Goal: Browse casually: Explore the website without a specific task or goal

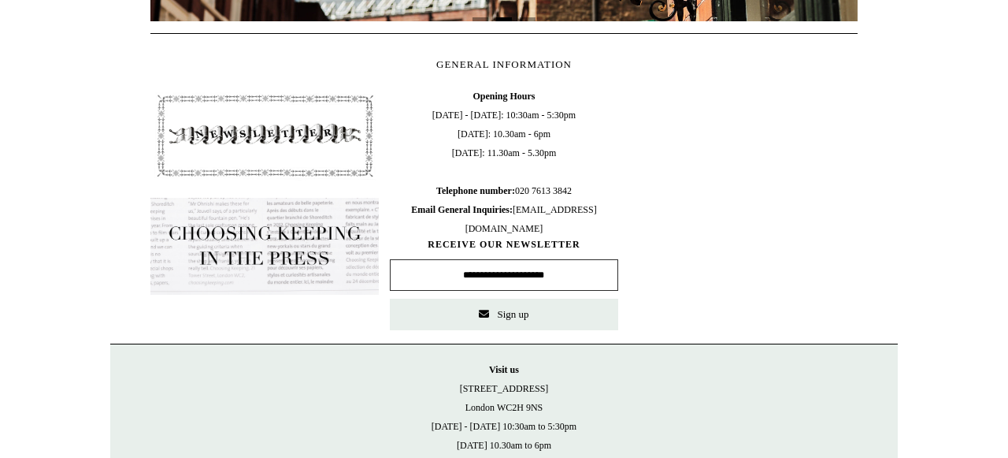
scroll to position [841, 0]
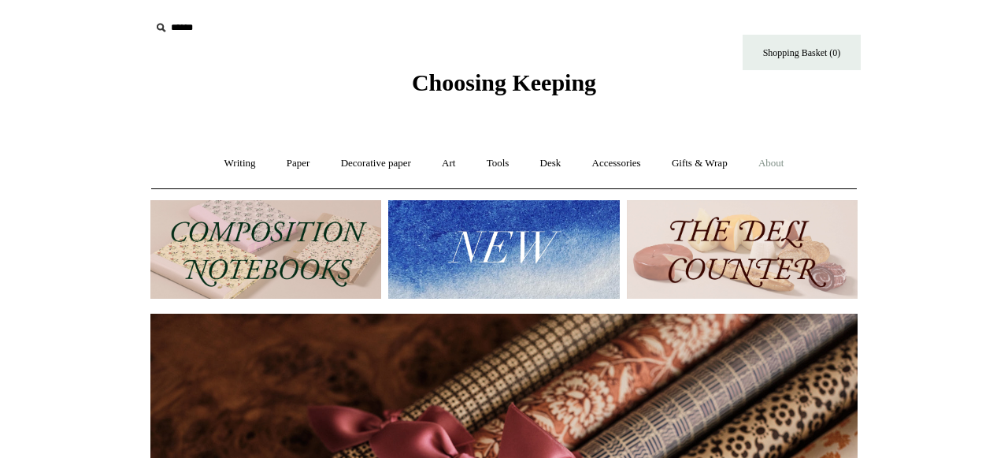
click at [785, 161] on link "About +" at bounding box center [771, 164] width 54 height 42
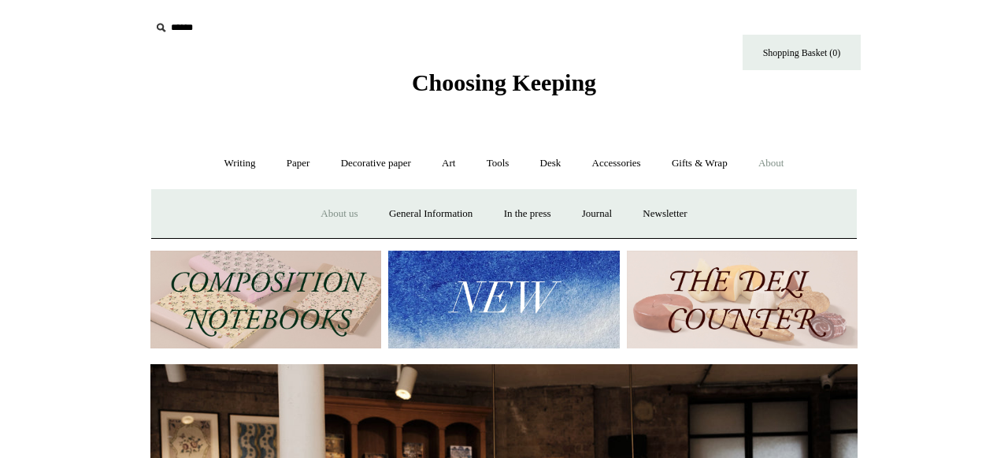
click at [335, 213] on link "About us" at bounding box center [338, 214] width 65 height 42
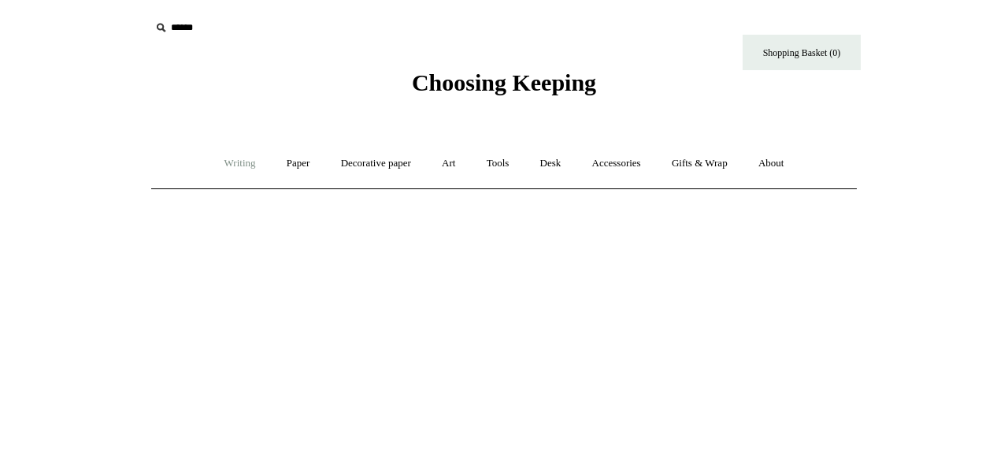
click at [232, 159] on link "Writing +" at bounding box center [240, 164] width 60 height 42
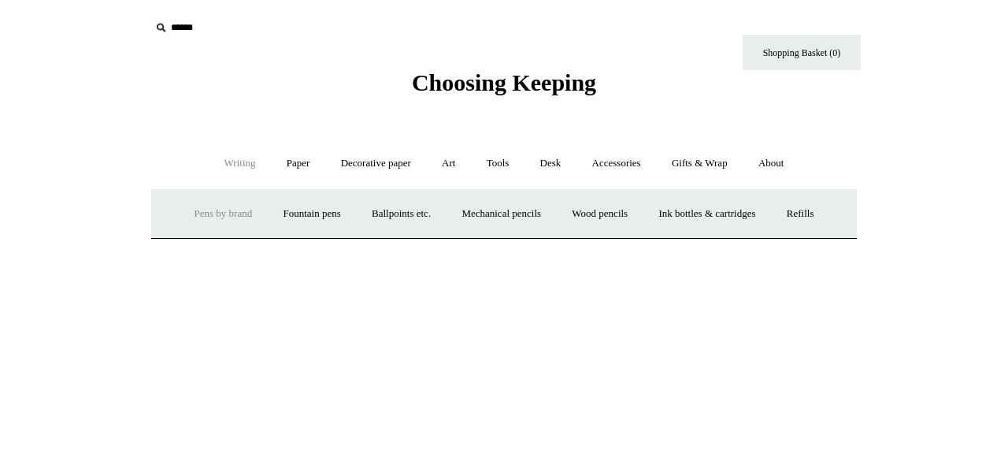
click at [218, 212] on link "Pens by brand +" at bounding box center [223, 214] width 87 height 42
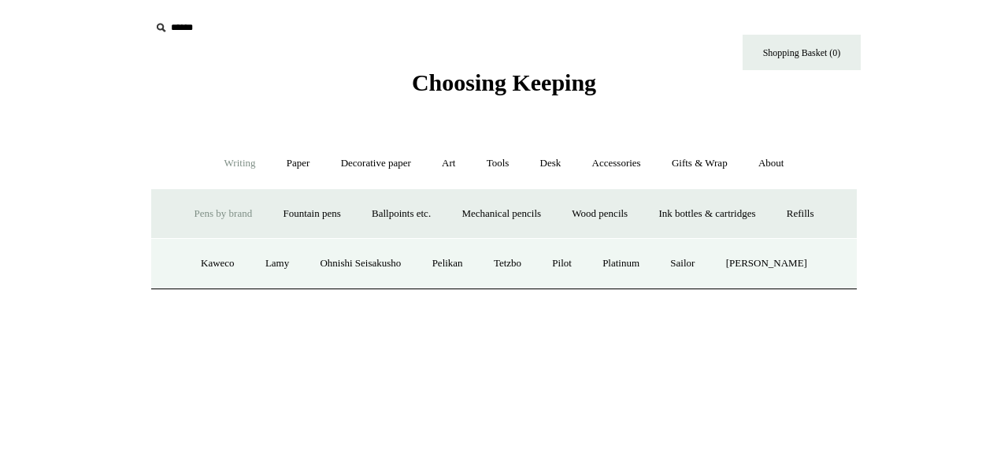
click at [221, 216] on link "Pens by brand -" at bounding box center [223, 214] width 87 height 42
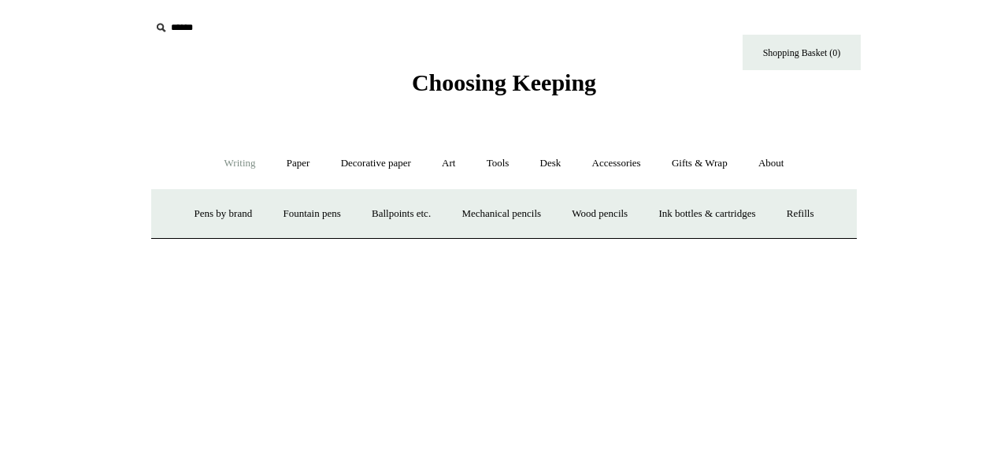
click at [242, 162] on link "Writing -" at bounding box center [240, 164] width 60 height 42
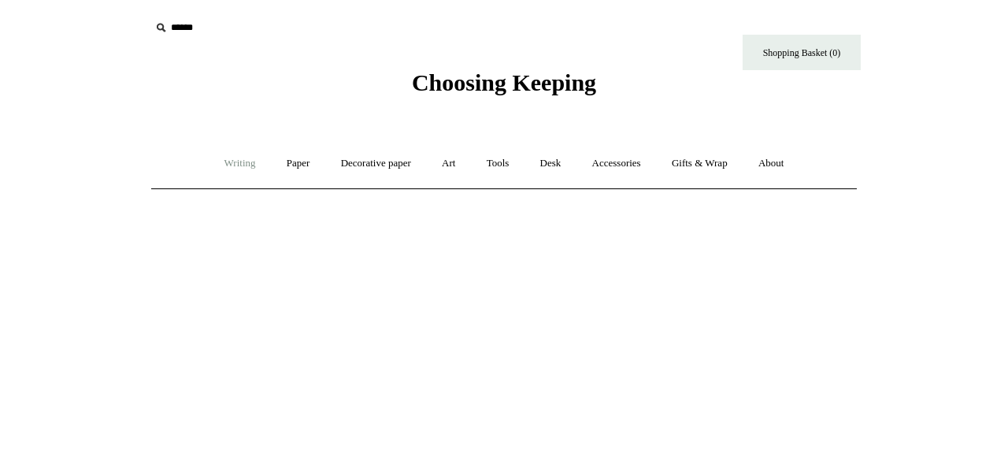
click at [242, 162] on link "Writing +" at bounding box center [240, 164] width 60 height 42
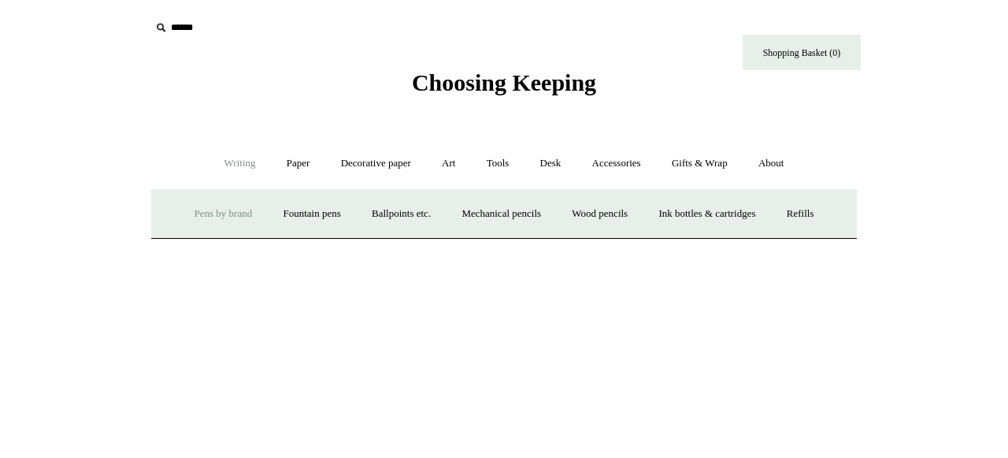
click at [202, 213] on link "Pens by brand +" at bounding box center [223, 214] width 87 height 42
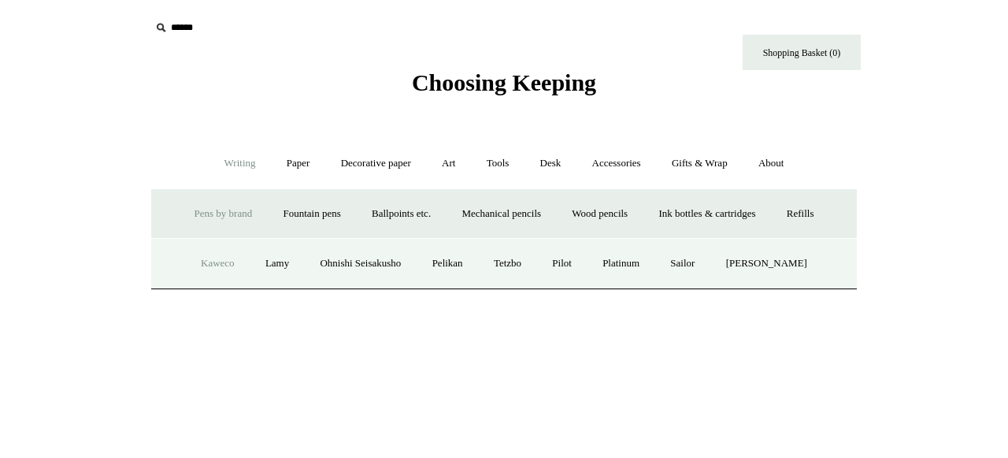
click at [212, 262] on link "Kaweco" at bounding box center [218, 264] width 62 height 42
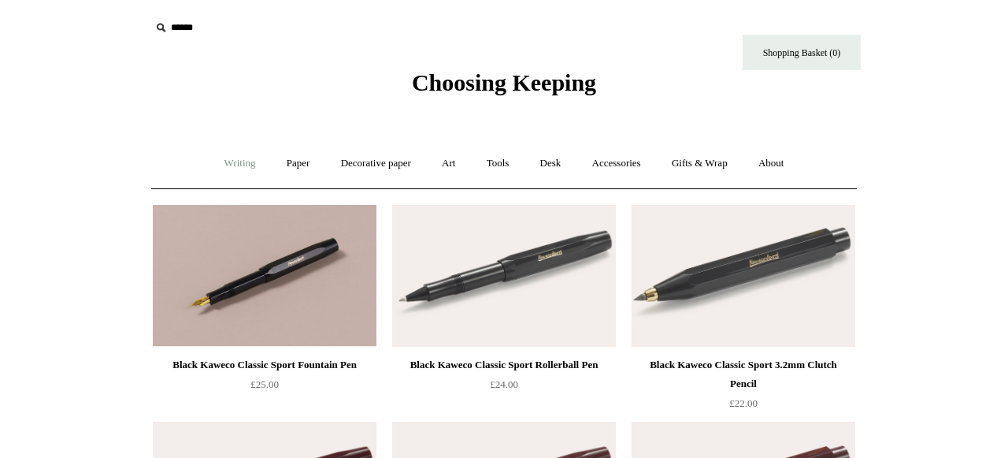
click at [239, 158] on link "Writing +" at bounding box center [240, 164] width 60 height 42
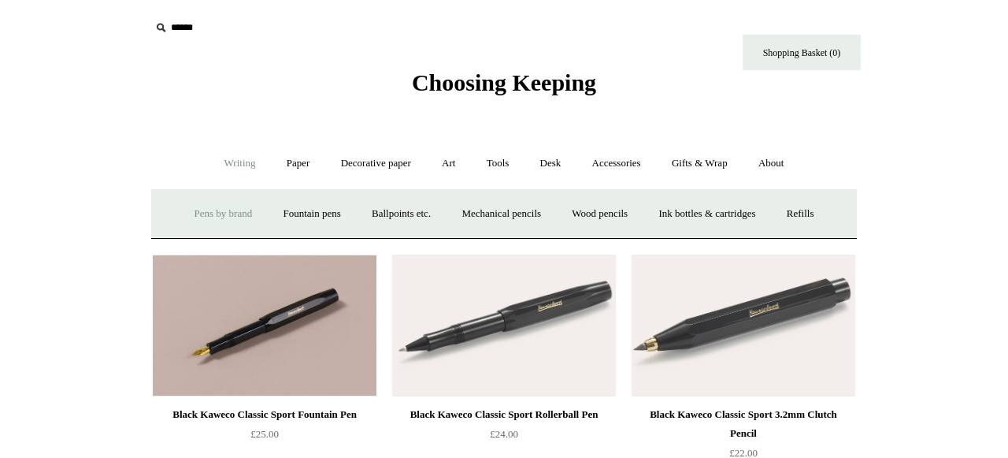
click at [237, 207] on link "Pens by brand +" at bounding box center [223, 214] width 87 height 42
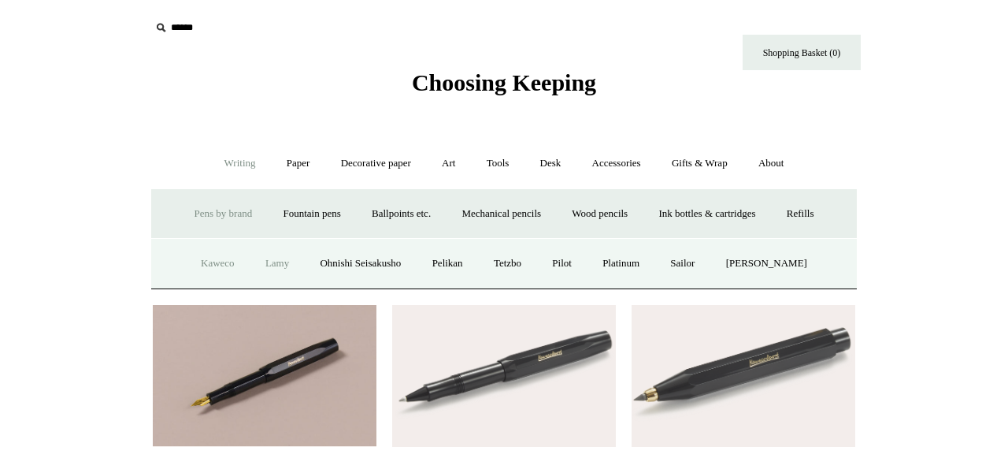
click at [273, 261] on link "Lamy" at bounding box center [277, 264] width 52 height 42
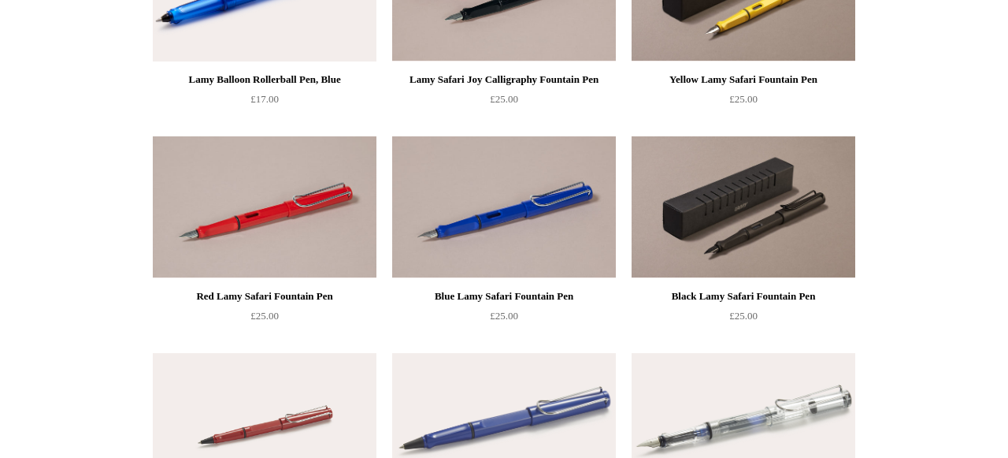
scroll to position [54, 0]
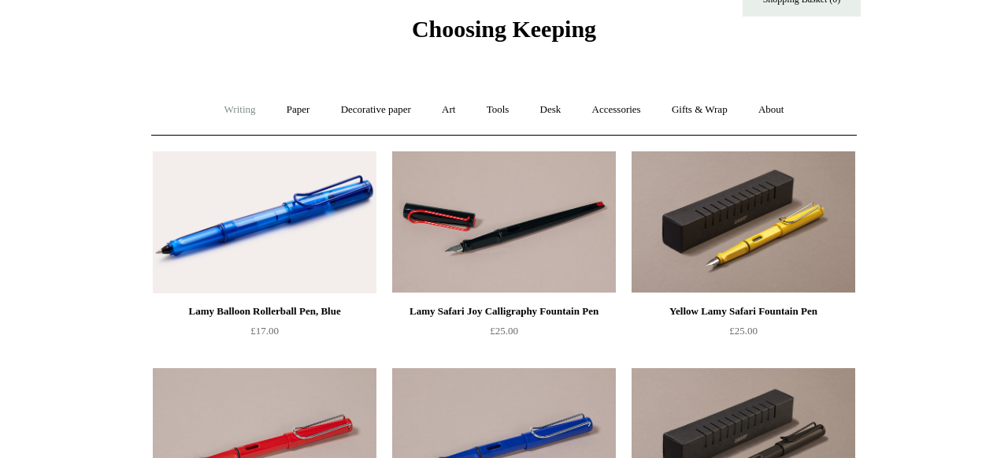
click at [232, 109] on link "Writing +" at bounding box center [240, 110] width 60 height 42
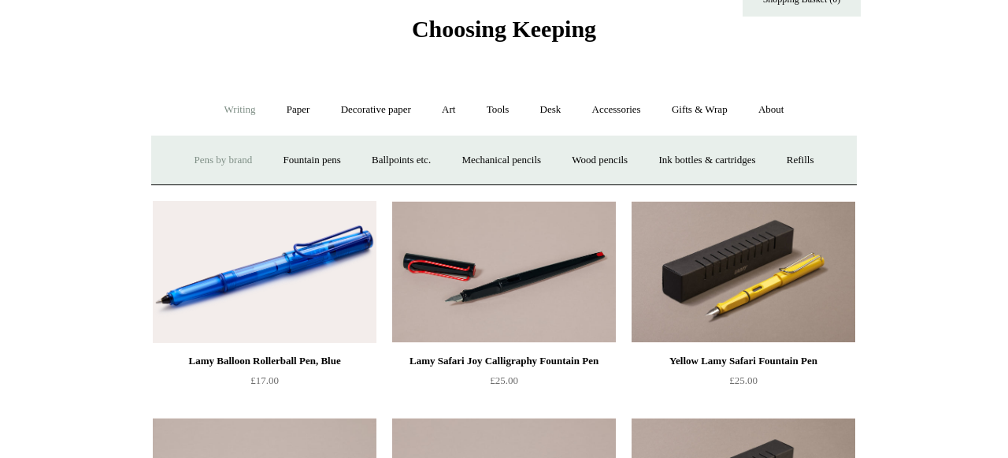
click at [213, 156] on link "Pens by brand +" at bounding box center [223, 160] width 87 height 42
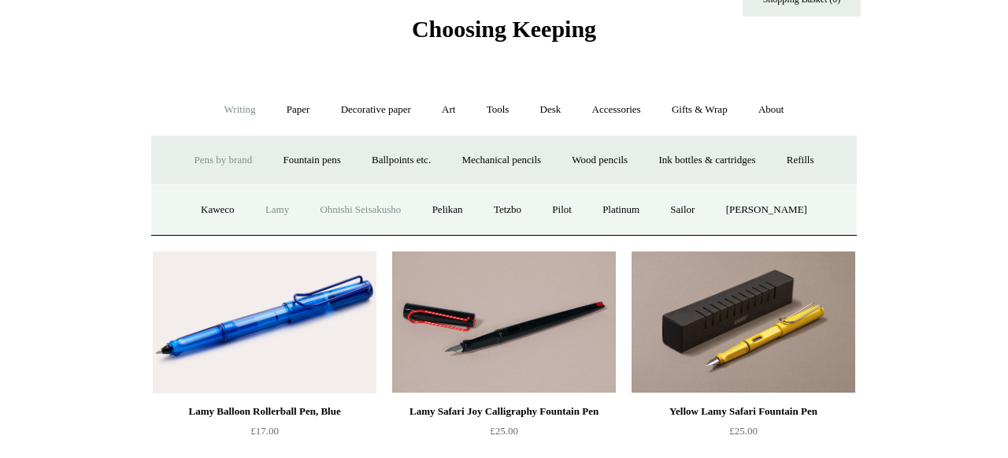
click at [386, 210] on link "Ohnishi Seisakusho" at bounding box center [360, 210] width 109 height 42
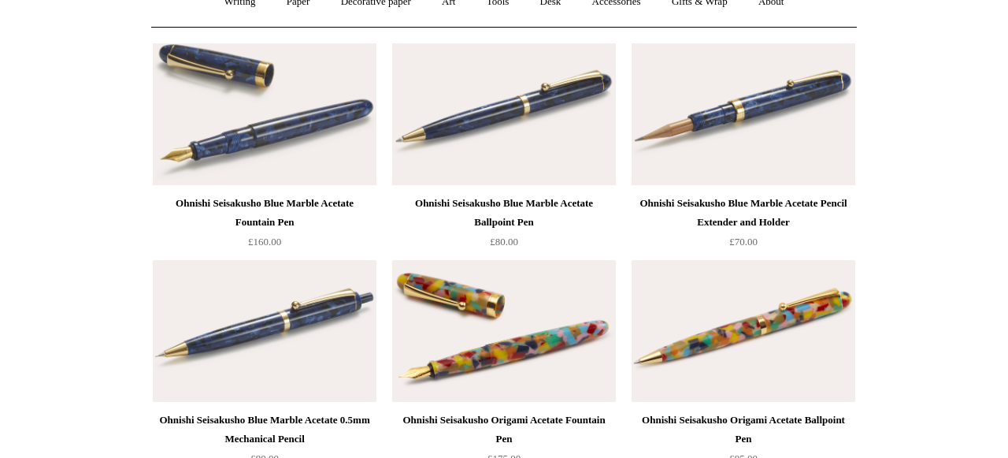
scroll to position [139, 0]
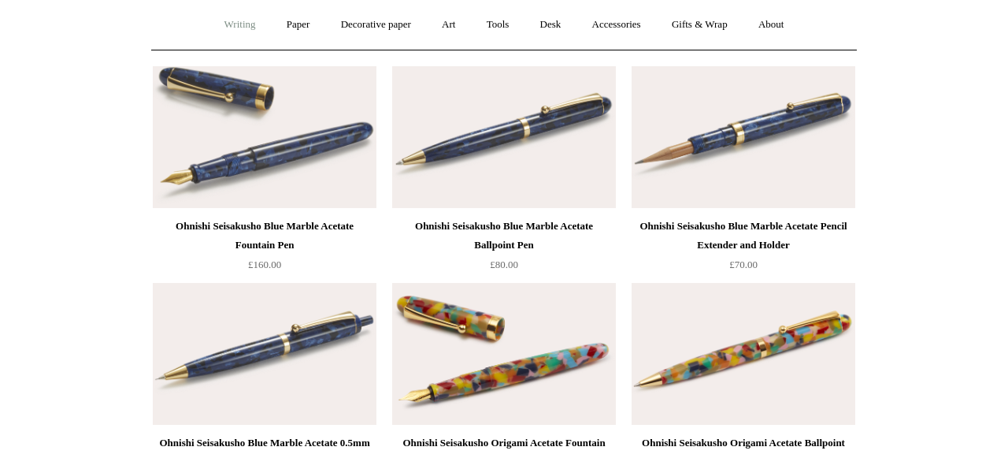
click at [225, 24] on link "Writing +" at bounding box center [240, 25] width 60 height 42
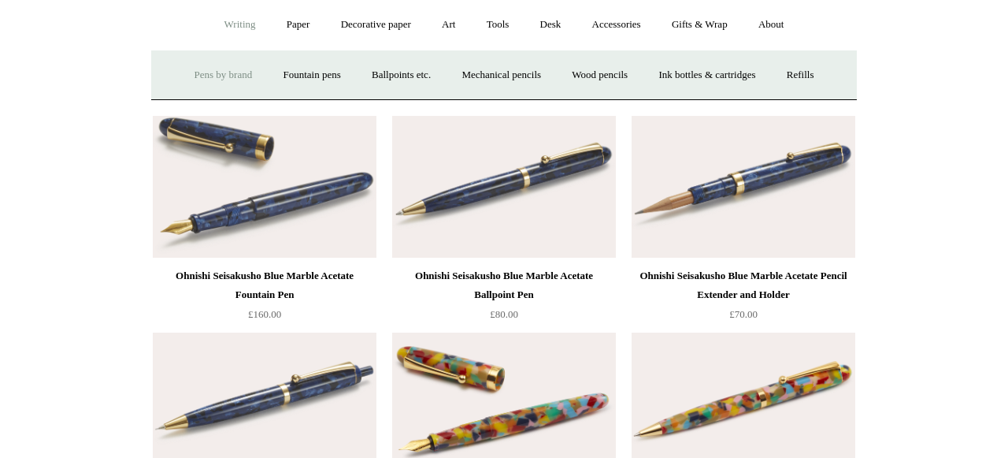
click at [217, 74] on link "Pens by brand +" at bounding box center [223, 75] width 87 height 42
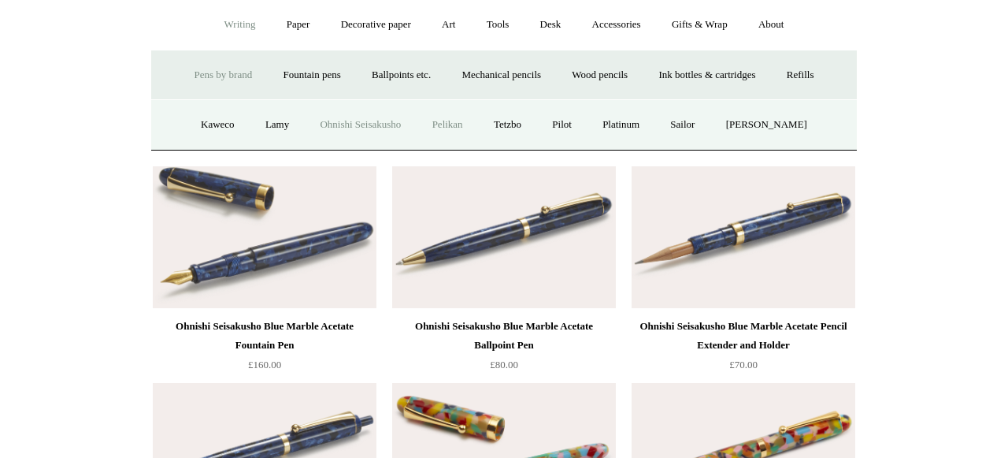
click at [457, 125] on link "Pelikan" at bounding box center [447, 125] width 59 height 42
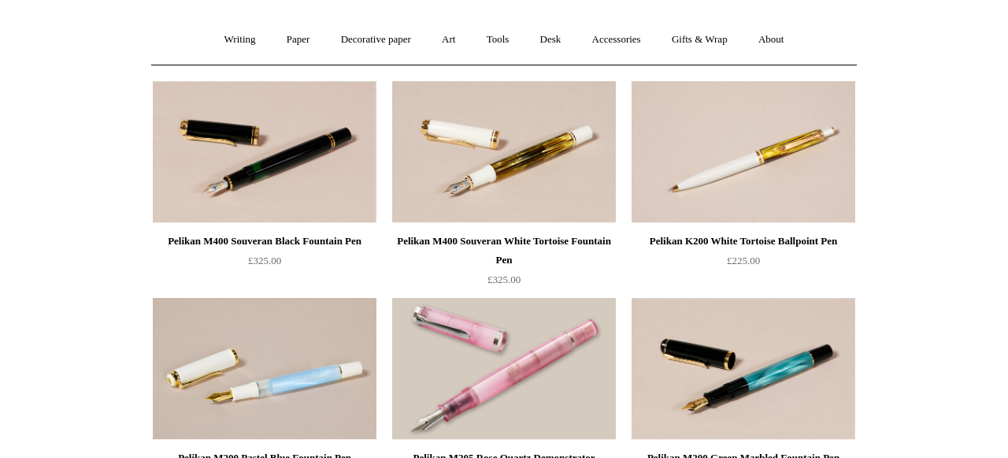
scroll to position [49, 0]
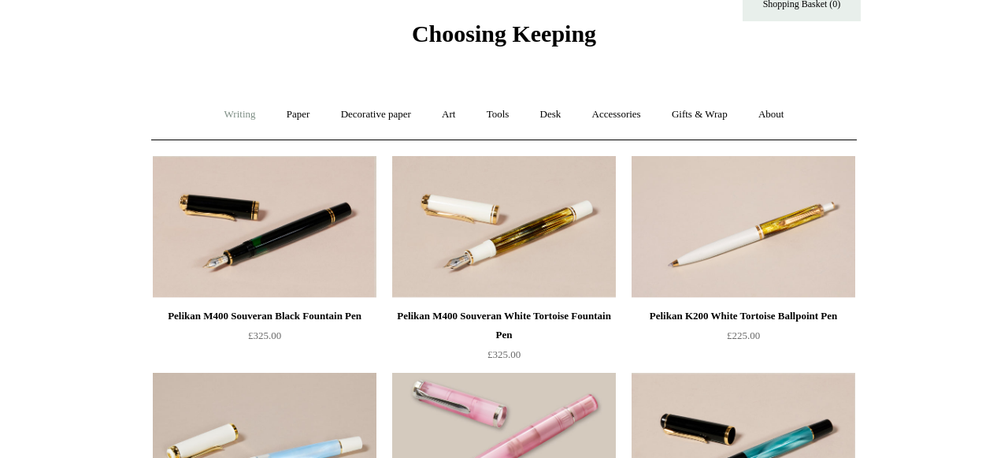
click at [232, 114] on link "Writing +" at bounding box center [240, 115] width 60 height 42
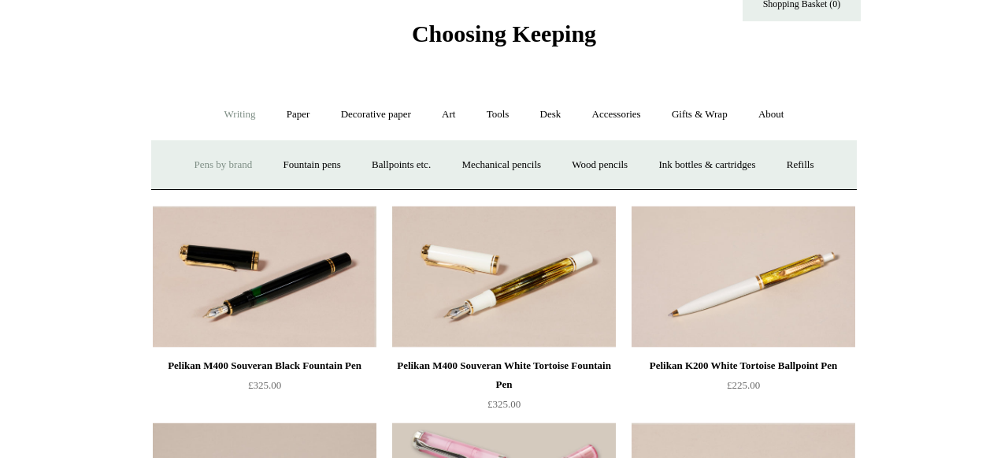
click at [217, 159] on link "Pens by brand +" at bounding box center [223, 165] width 87 height 42
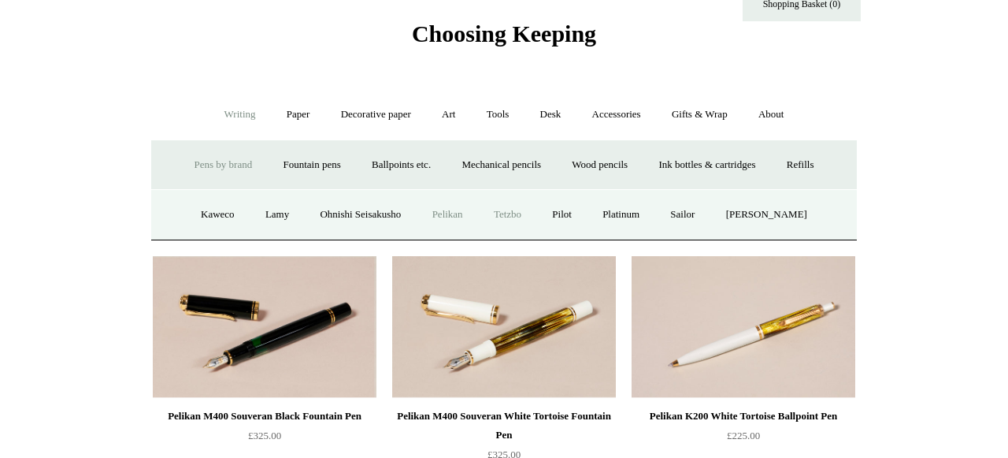
click at [529, 213] on link "Tetzbo" at bounding box center [508, 215] width 56 height 42
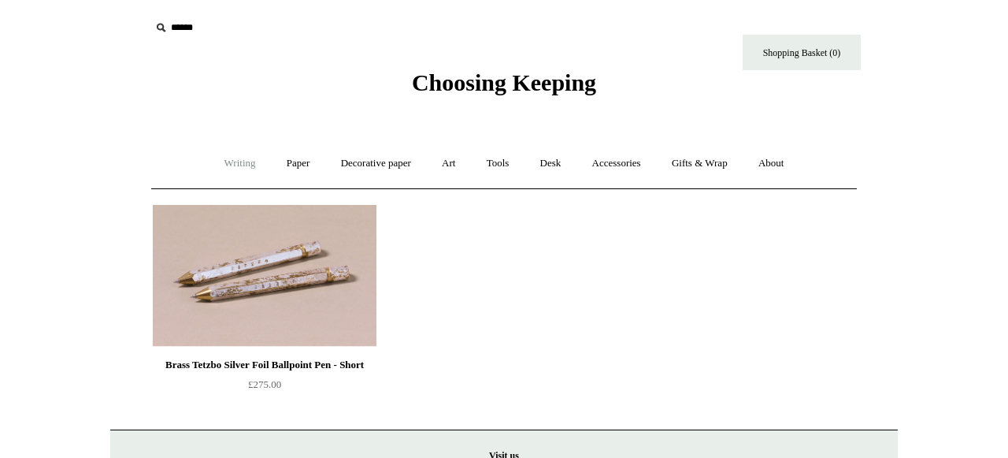
click at [227, 163] on link "Writing +" at bounding box center [240, 164] width 60 height 42
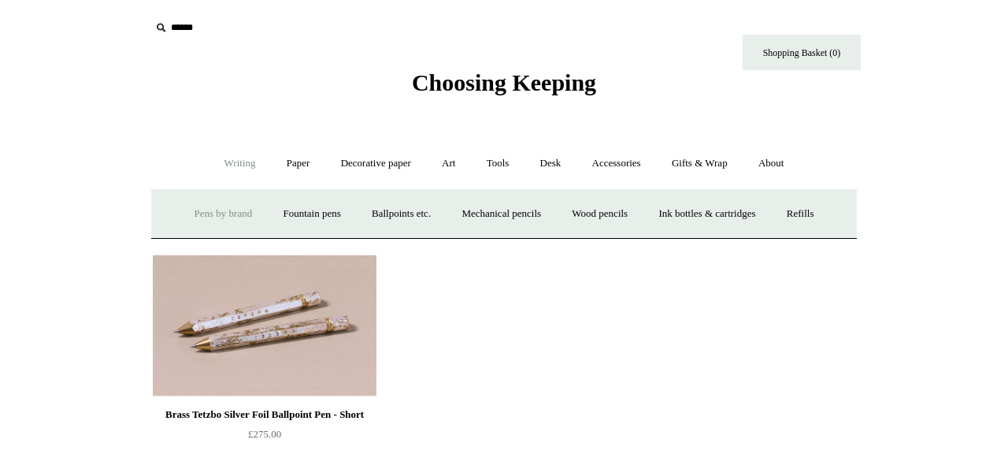
click at [207, 210] on link "Pens by brand +" at bounding box center [223, 214] width 87 height 42
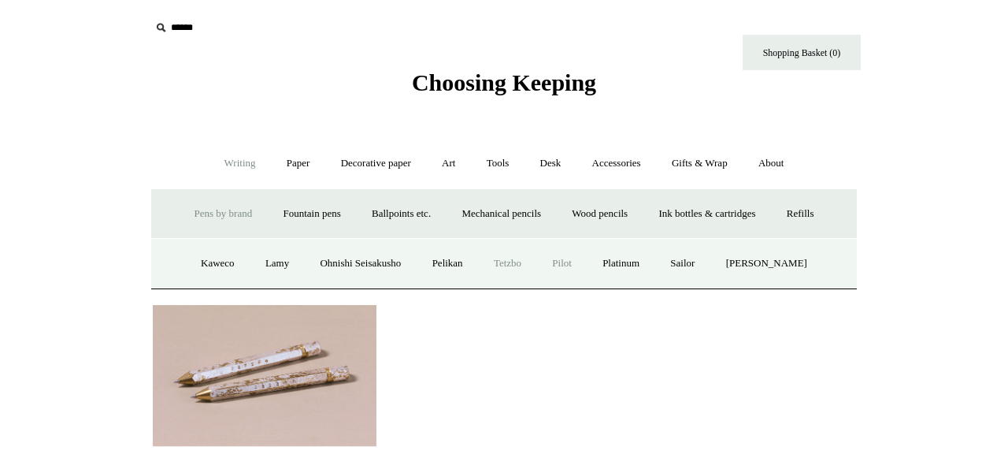
click at [569, 262] on link "Pilot" at bounding box center [562, 264] width 48 height 42
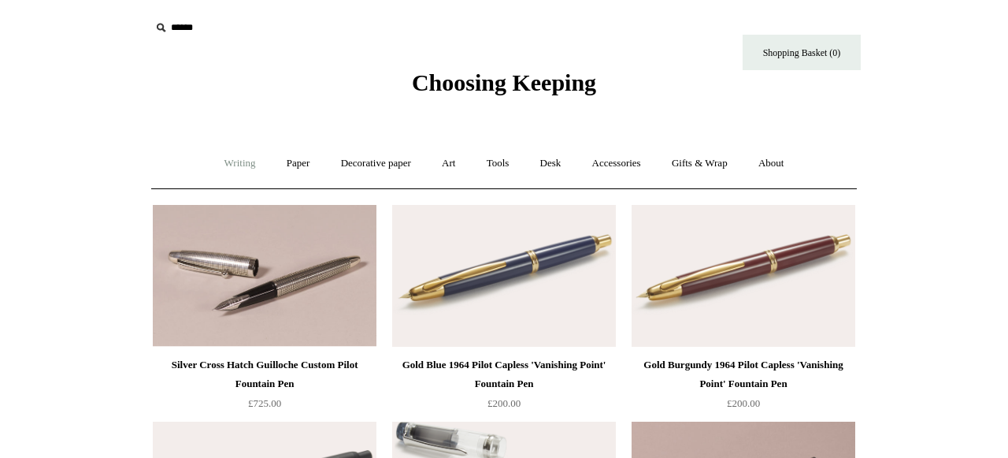
click at [216, 160] on link "Writing +" at bounding box center [240, 164] width 60 height 42
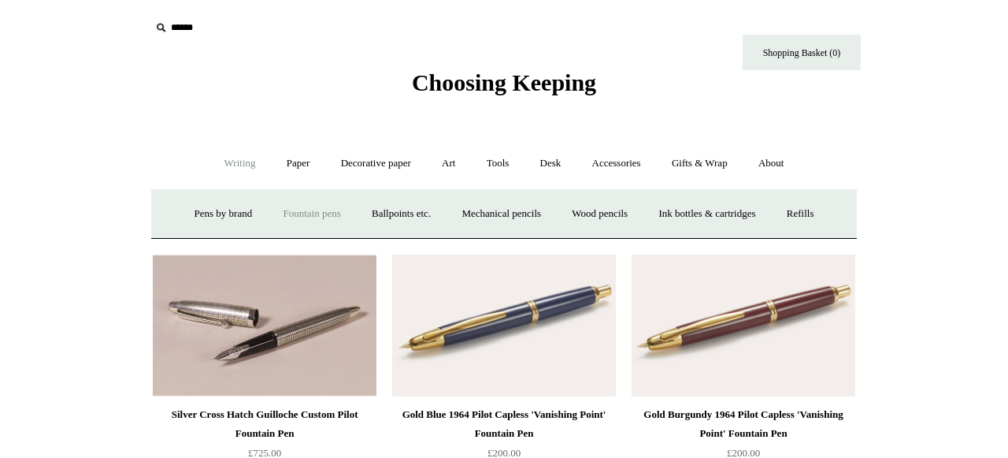
click at [293, 208] on link "Fountain pens +" at bounding box center [312, 214] width 86 height 42
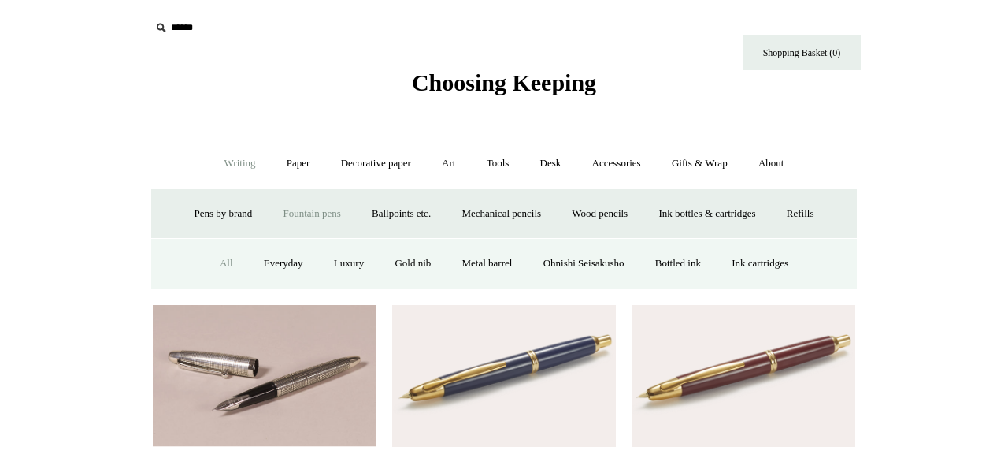
click at [208, 265] on link "All" at bounding box center [227, 264] width 42 height 42
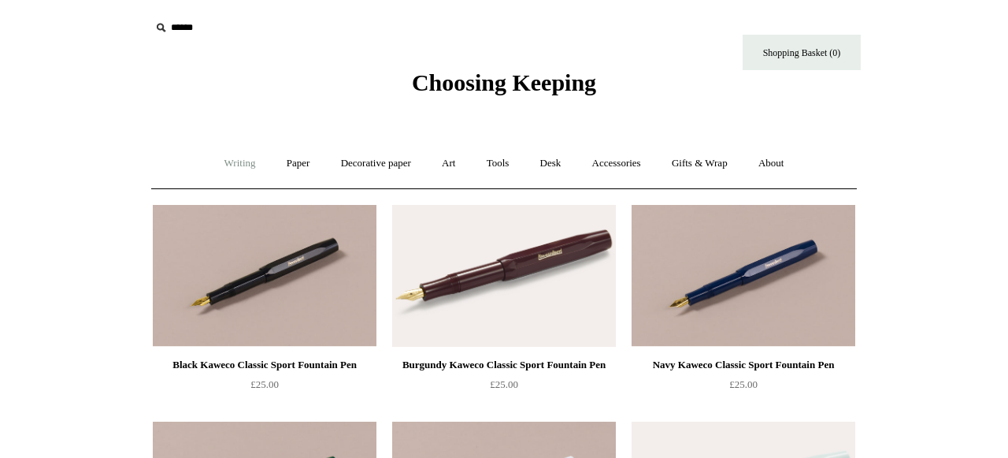
click at [226, 161] on link "Writing +" at bounding box center [240, 164] width 60 height 42
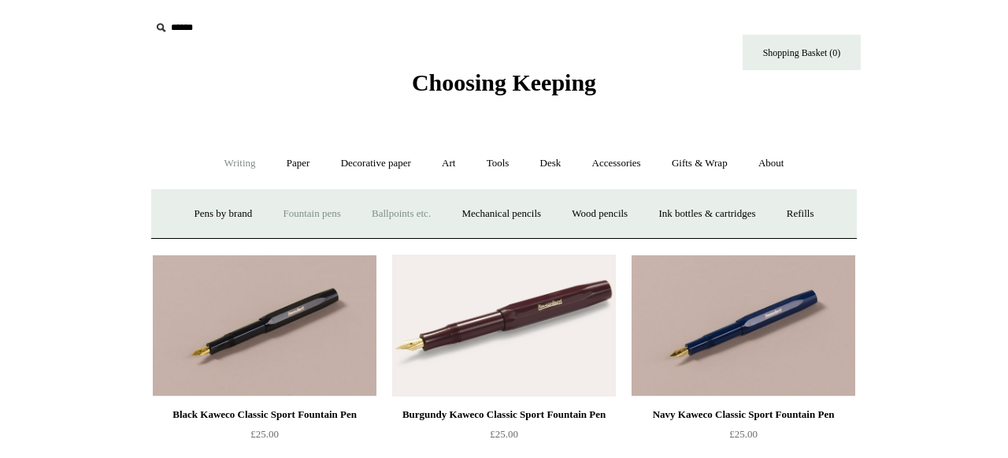
click at [392, 217] on link "Ballpoints etc. +" at bounding box center [401, 214] width 87 height 42
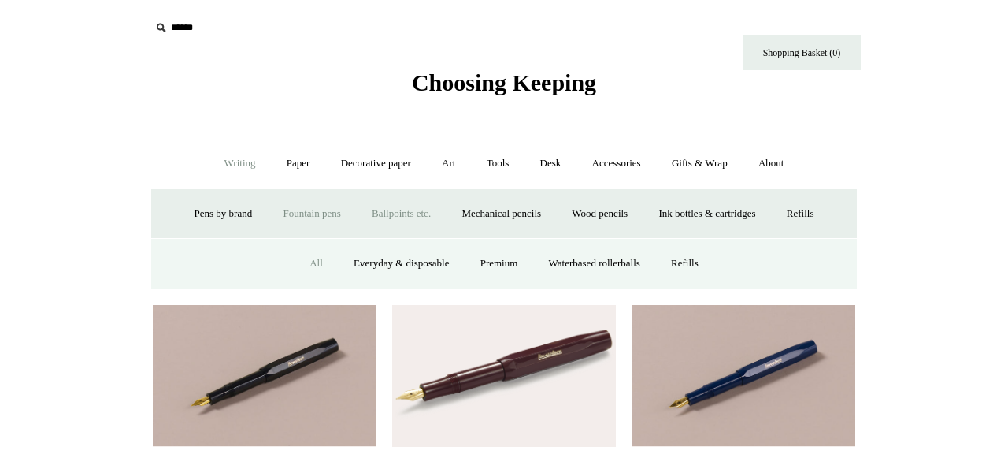
click at [310, 264] on link "All" at bounding box center [316, 264] width 42 height 42
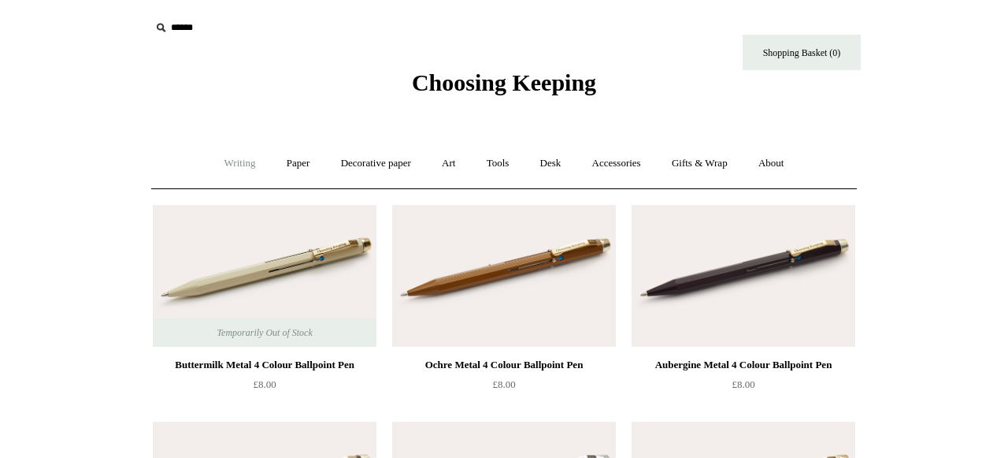
click at [219, 167] on link "Writing +" at bounding box center [240, 164] width 60 height 42
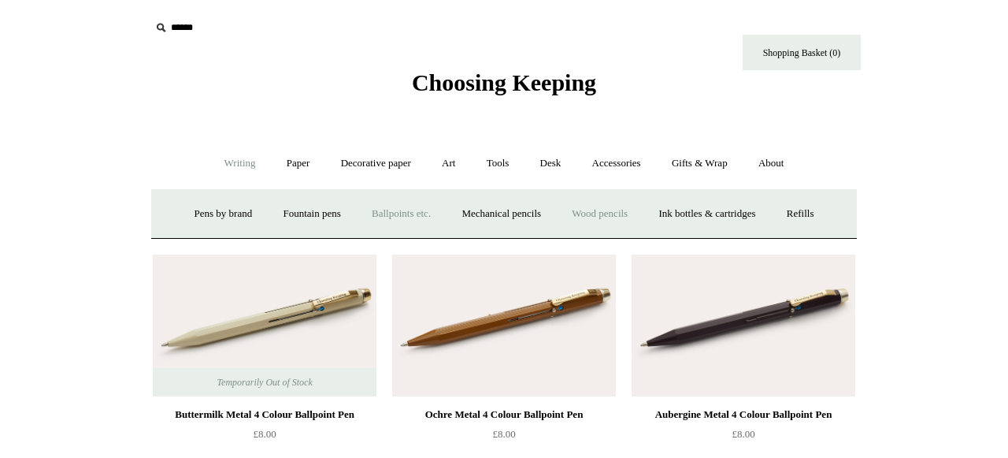
click at [598, 209] on link "Wood pencils +" at bounding box center [600, 214] width 84 height 42
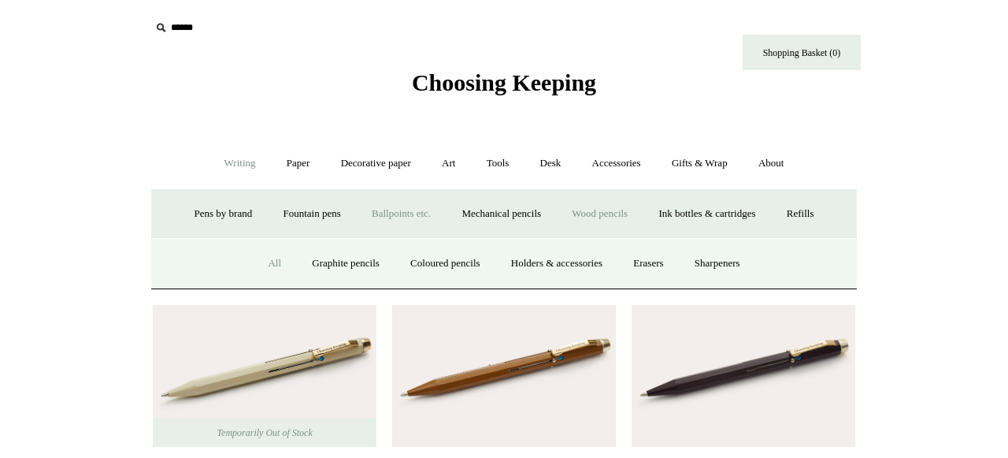
click at [258, 262] on link "All" at bounding box center [275, 264] width 42 height 42
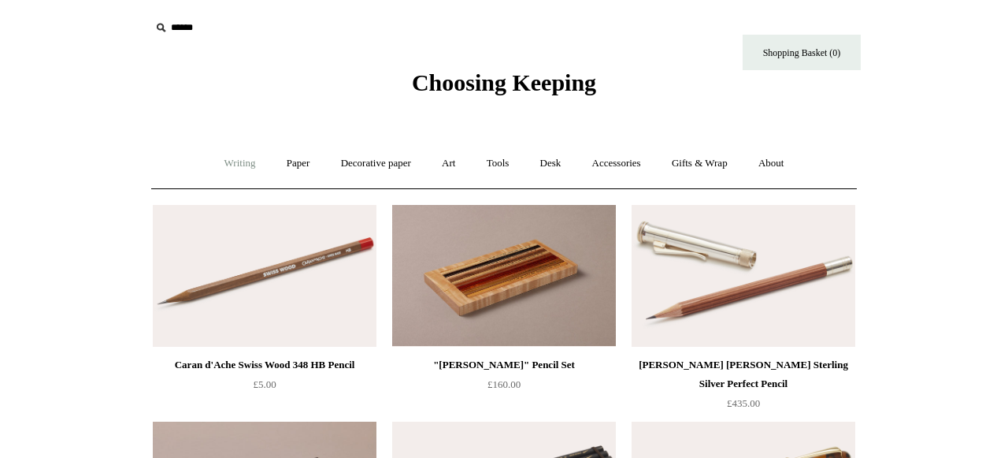
click at [246, 165] on link "Writing +" at bounding box center [240, 164] width 60 height 42
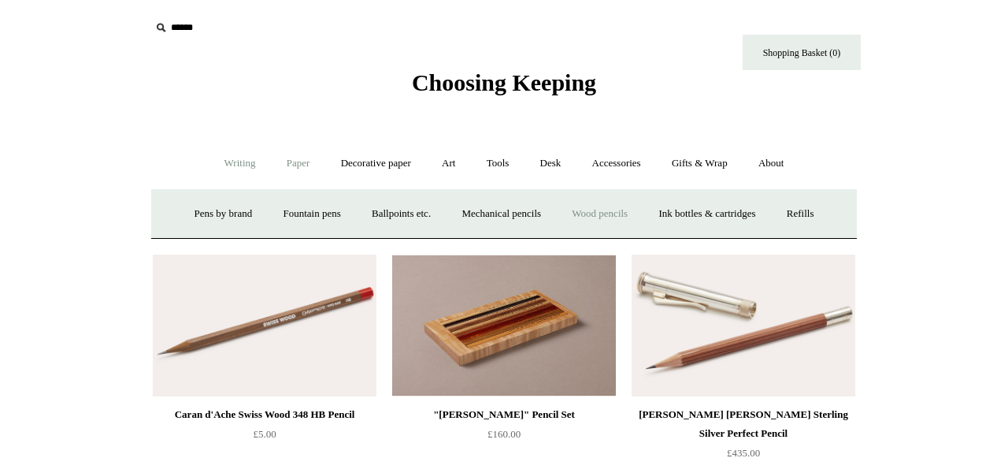
click at [291, 164] on link "Paper +" at bounding box center [299, 164] width 52 height 42
click at [284, 212] on link "Notebooks +" at bounding box center [283, 214] width 72 height 42
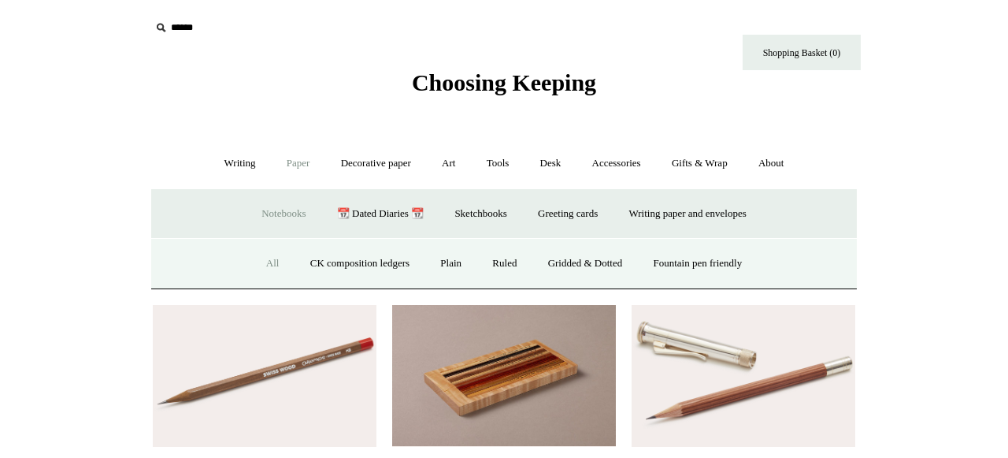
click at [261, 264] on link "All" at bounding box center [273, 264] width 42 height 42
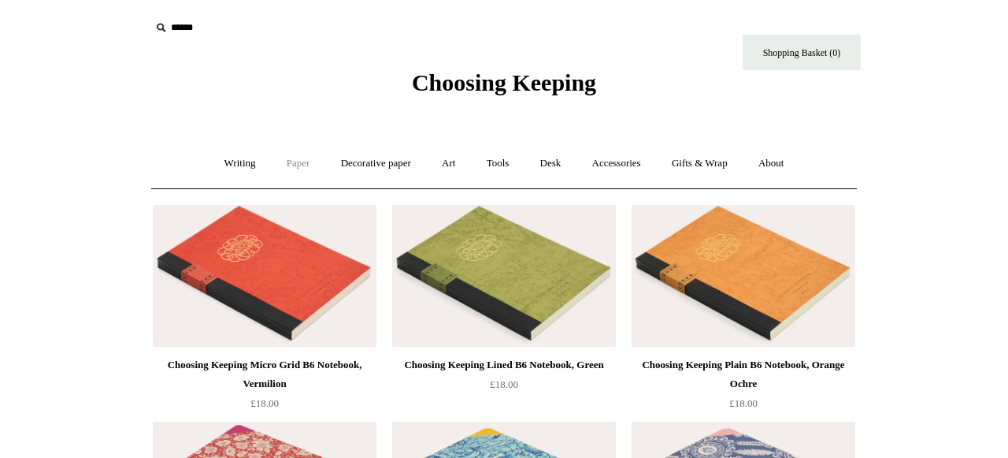
click at [297, 161] on link "Paper +" at bounding box center [299, 164] width 52 height 42
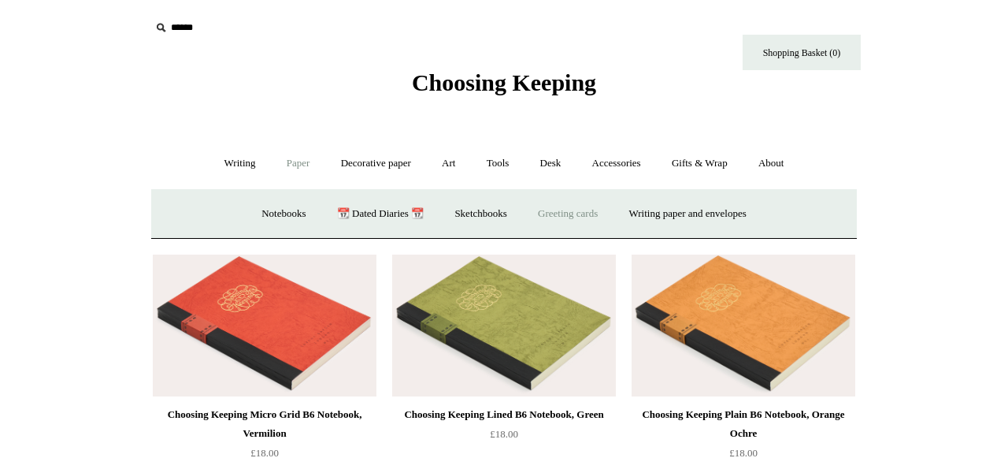
click at [595, 209] on link "Greeting cards +" at bounding box center [568, 214] width 88 height 42
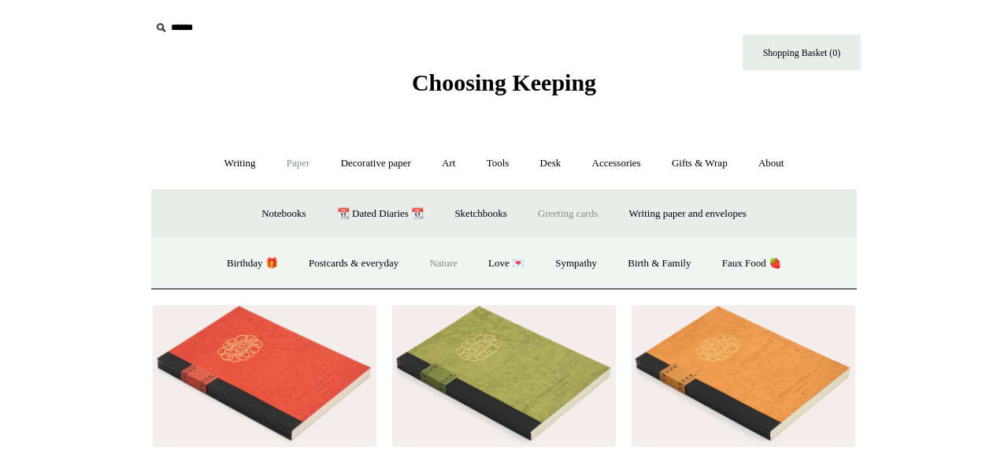
click at [455, 264] on link "Nature" at bounding box center [443, 264] width 56 height 42
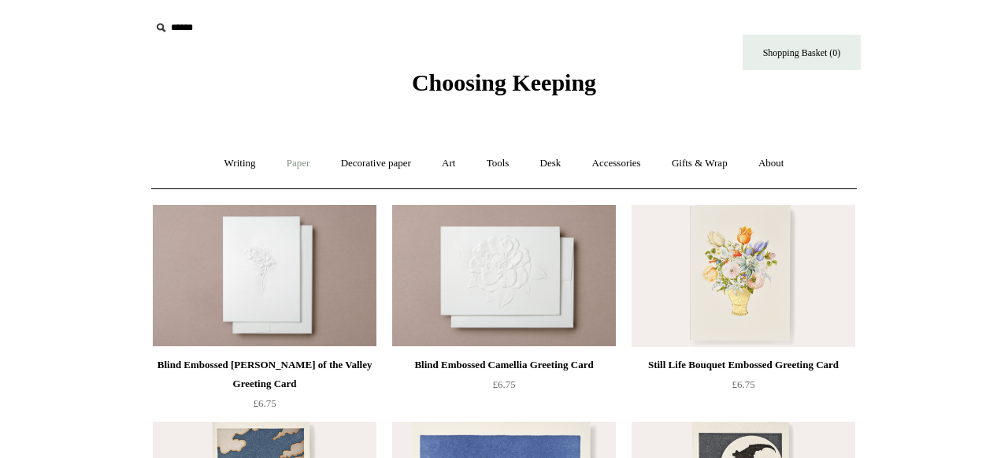
click at [291, 164] on link "Paper +" at bounding box center [299, 164] width 52 height 42
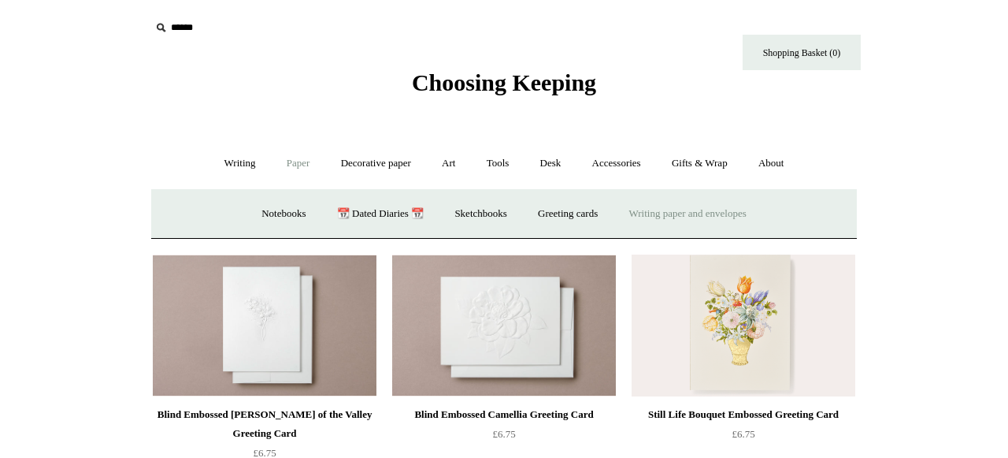
click at [714, 218] on link "Writing paper and envelopes +" at bounding box center [688, 214] width 146 height 42
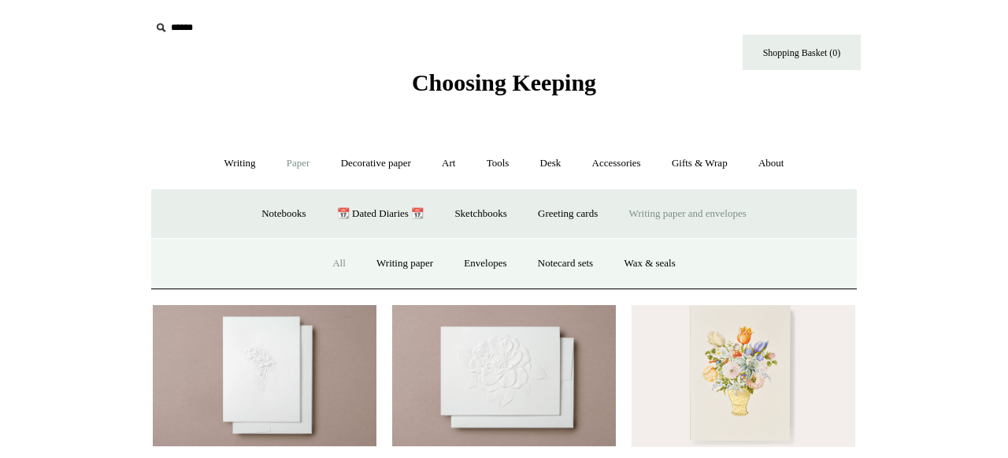
click at [332, 264] on link "All" at bounding box center [339, 264] width 42 height 42
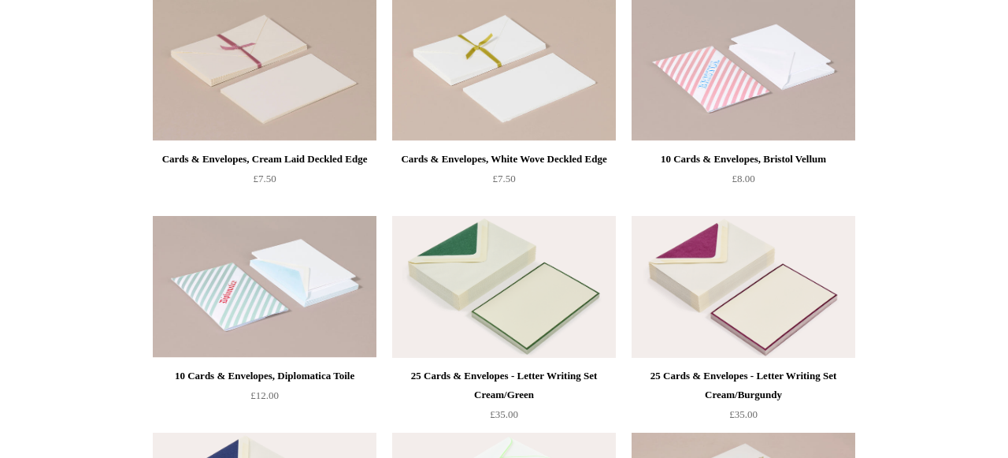
scroll to position [1292, 0]
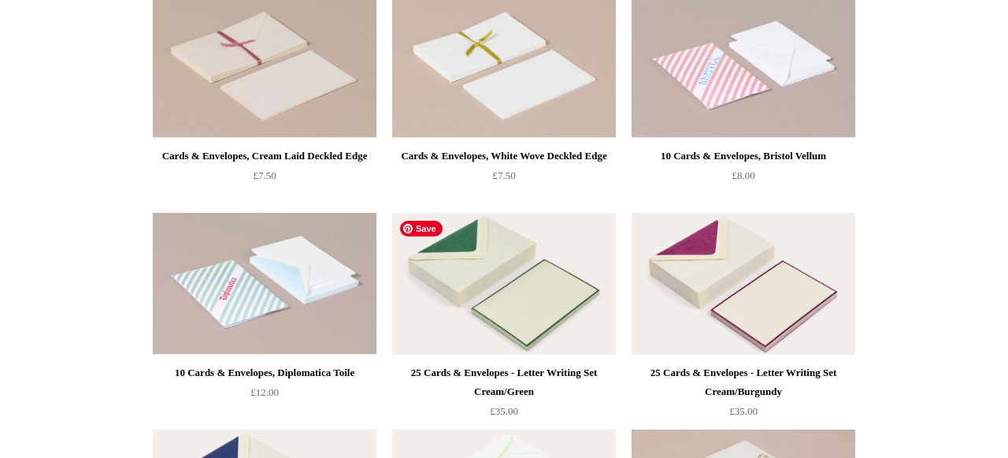
click at [525, 280] on img at bounding box center [504, 284] width 224 height 142
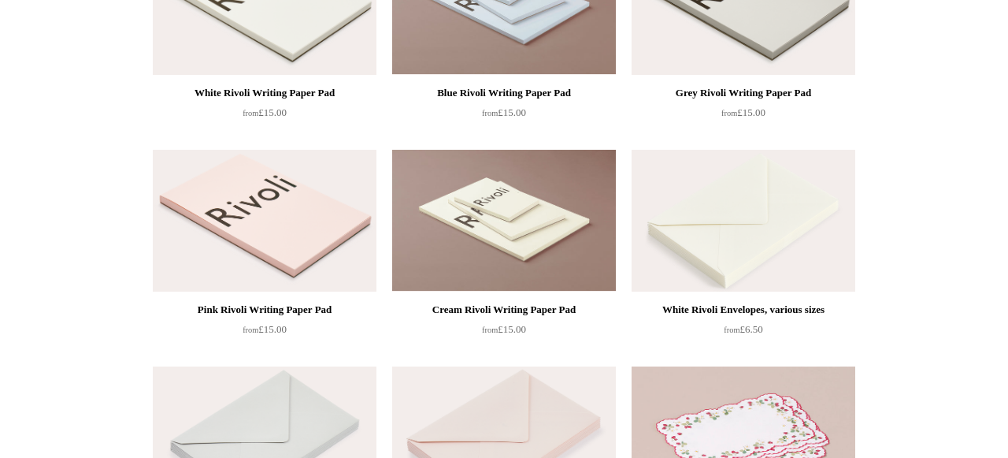
scroll to position [0, 0]
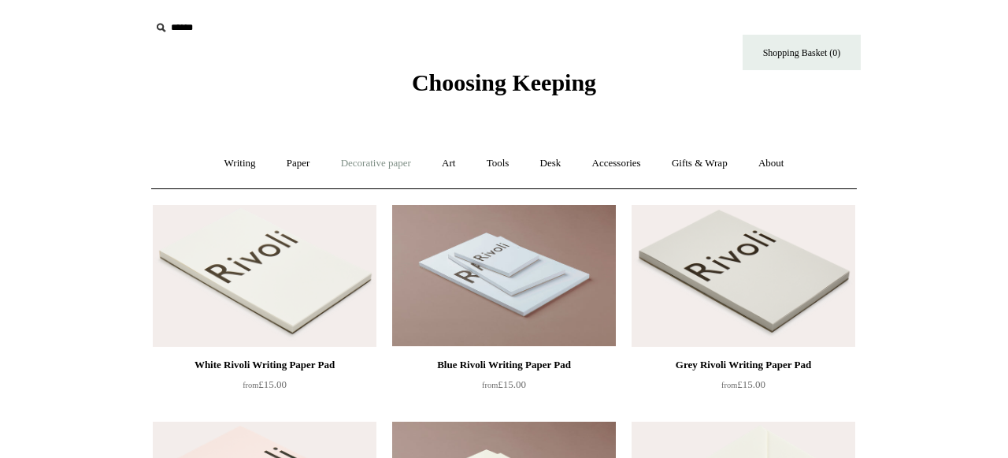
click at [374, 160] on link "Decorative paper +" at bounding box center [376, 164] width 98 height 42
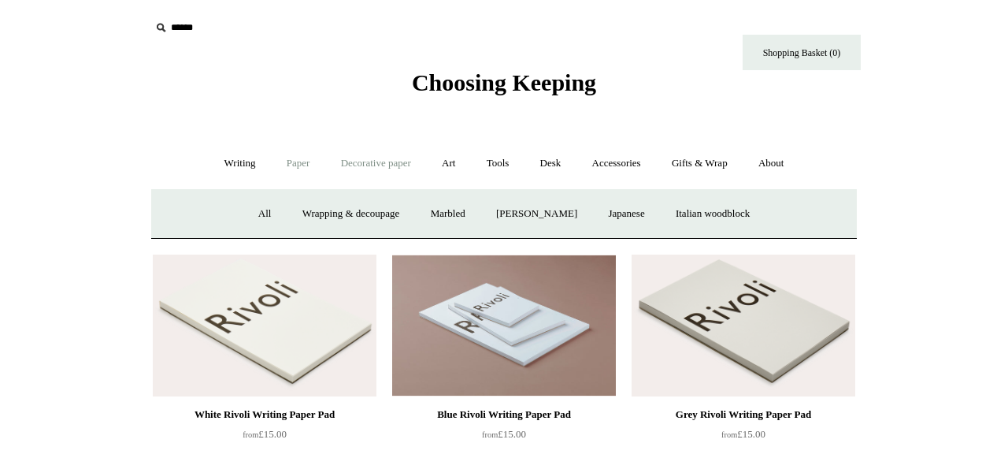
click at [294, 165] on link "Paper +" at bounding box center [299, 164] width 52 height 42
click at [573, 212] on link "Greeting cards +" at bounding box center [568, 214] width 88 height 42
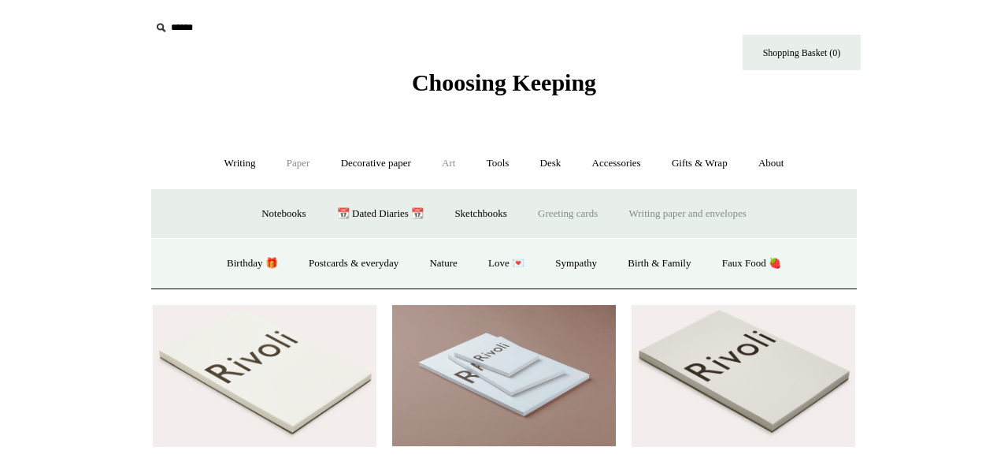
click at [447, 164] on link "Art +" at bounding box center [449, 164] width 42 height 42
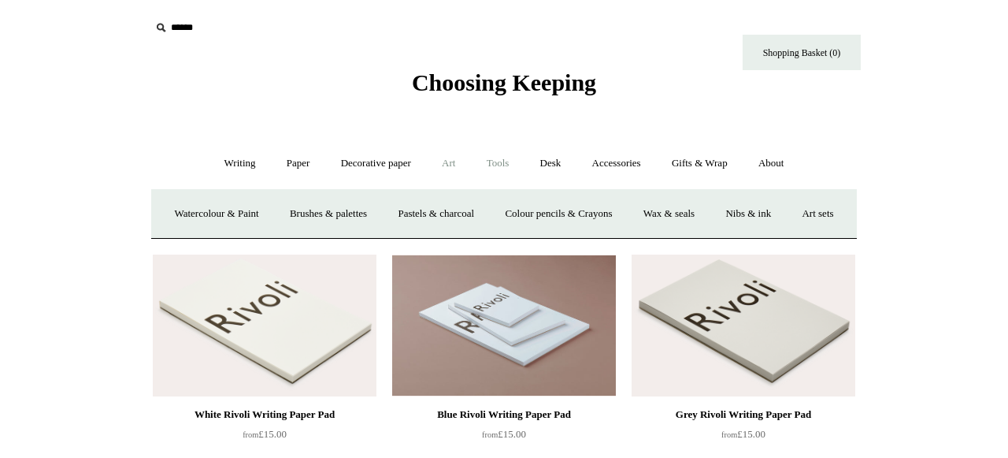
click at [499, 169] on link "Tools +" at bounding box center [498, 164] width 51 height 42
click at [402, 210] on link "Scissors" at bounding box center [414, 214] width 62 height 42
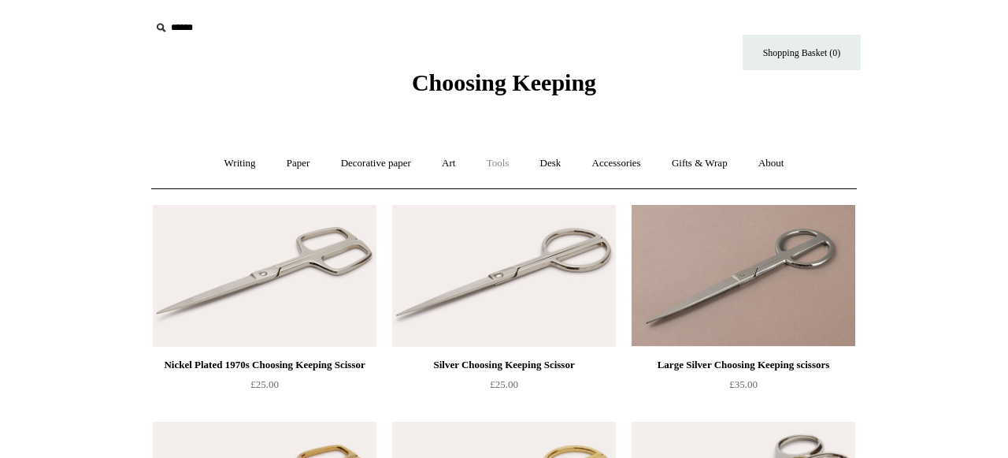
click at [492, 161] on link "Tools +" at bounding box center [498, 164] width 51 height 42
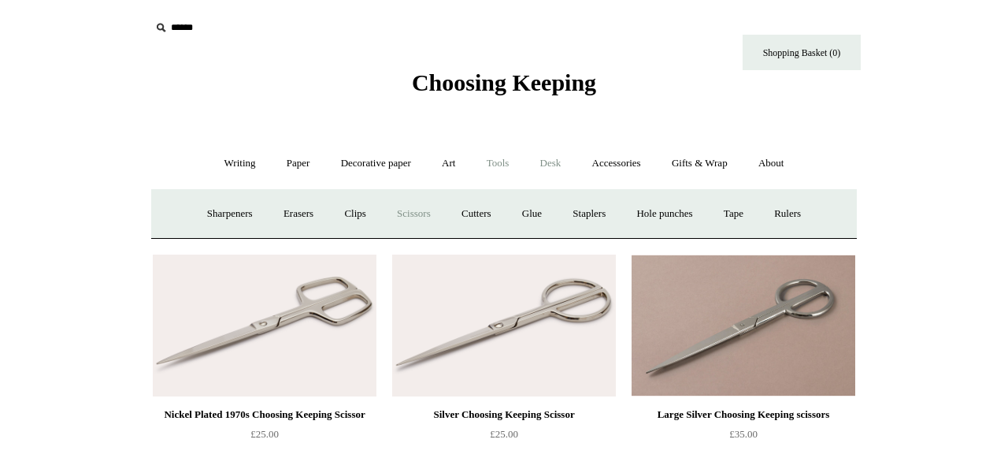
click at [559, 161] on link "Desk +" at bounding box center [551, 164] width 50 height 42
click at [314, 212] on link "Pen pots" at bounding box center [316, 214] width 63 height 42
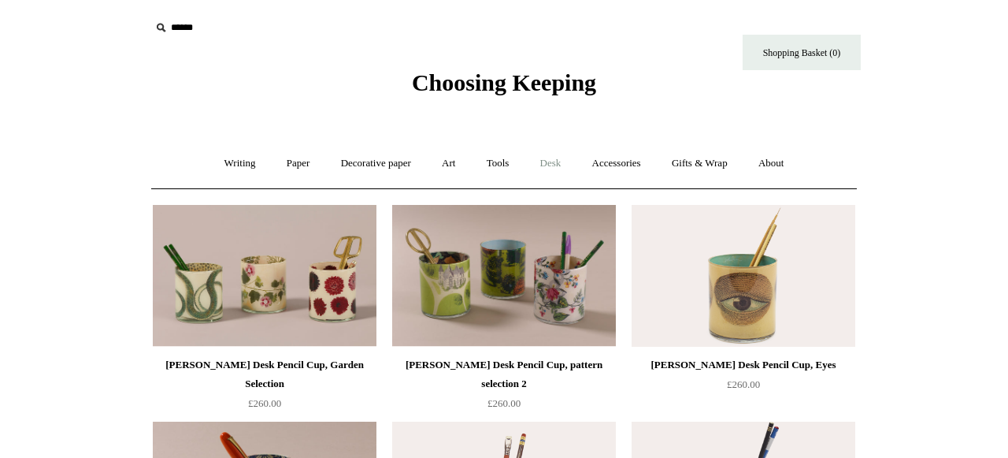
click at [550, 161] on link "Desk +" at bounding box center [551, 164] width 50 height 42
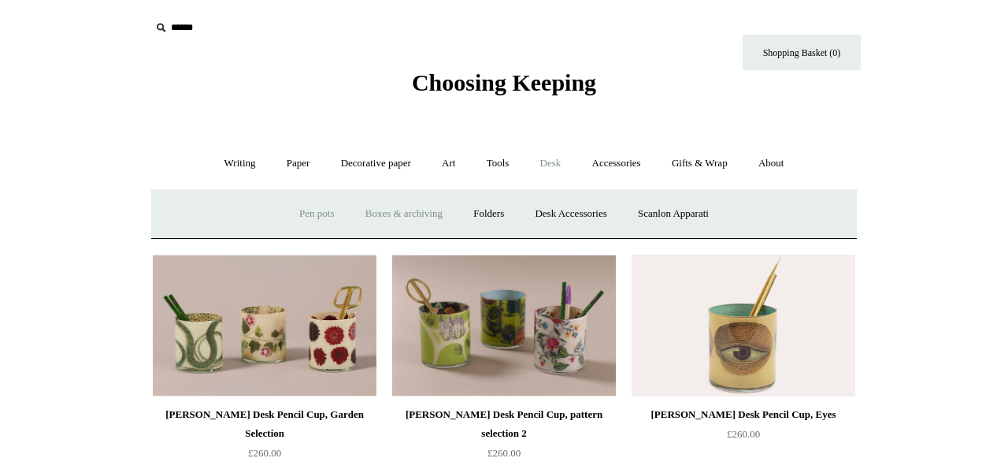
click at [411, 211] on link "Boxes & archiving" at bounding box center [404, 214] width 106 height 42
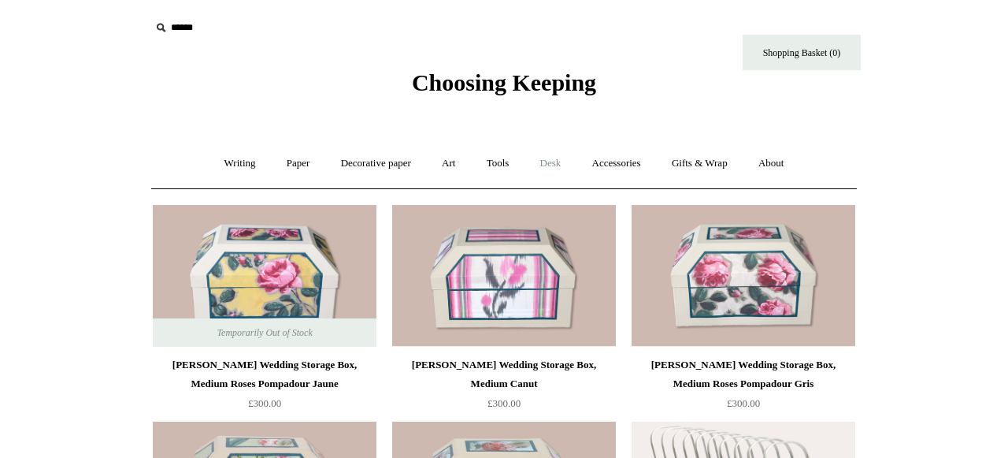
click at [561, 163] on link "Desk +" at bounding box center [551, 164] width 50 height 42
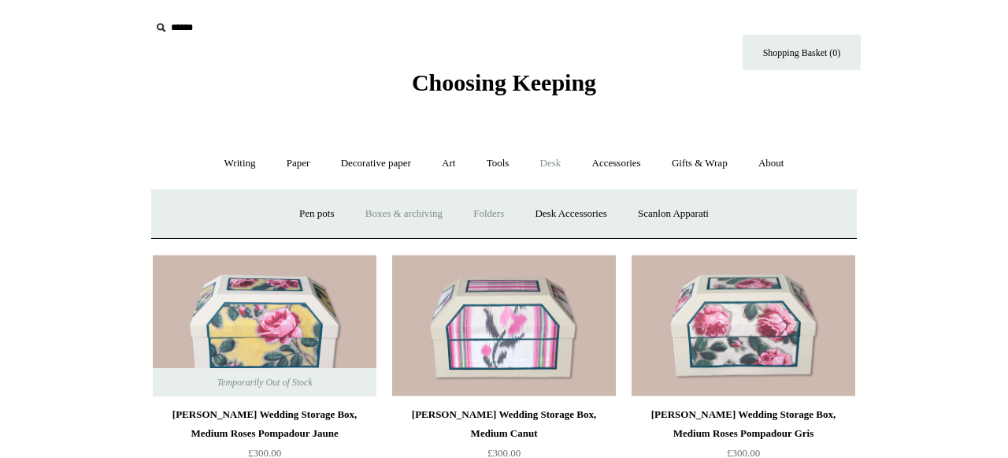
click at [489, 210] on link "Folders" at bounding box center [488, 214] width 59 height 42
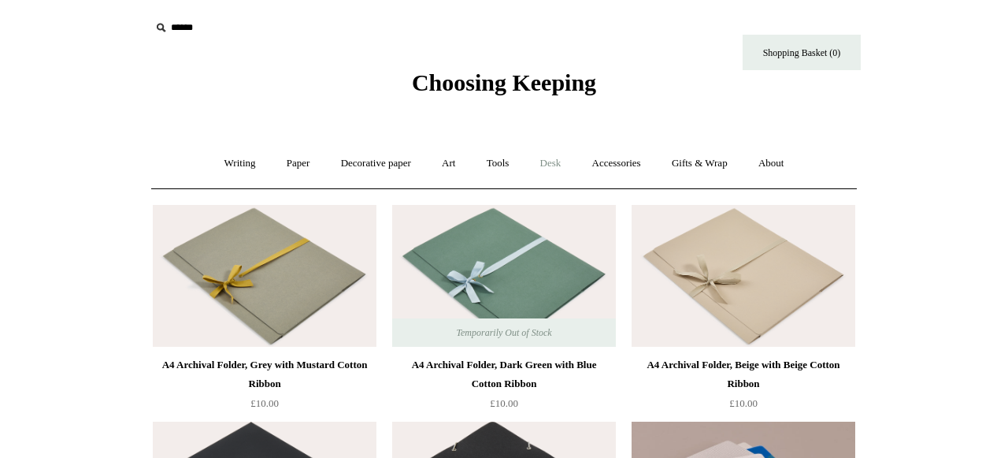
click at [546, 165] on link "Desk +" at bounding box center [551, 164] width 50 height 42
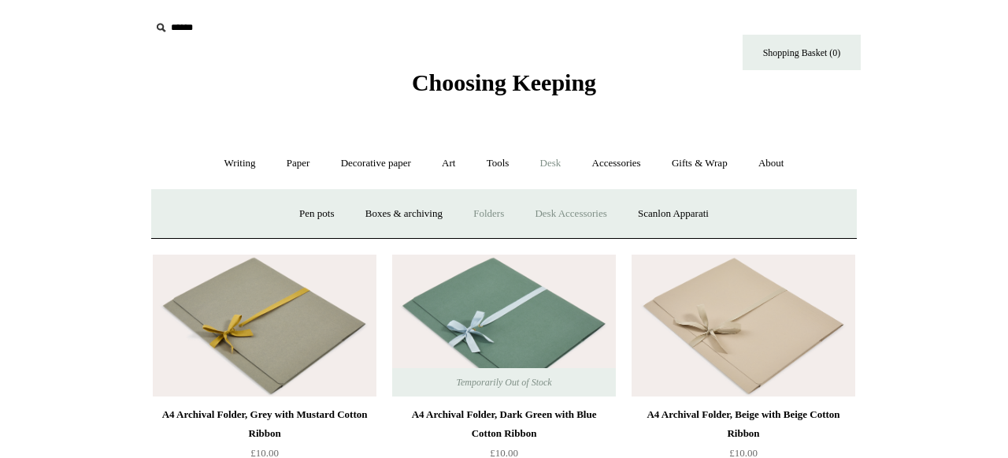
click at [570, 224] on link "Desk Accessories" at bounding box center [571, 214] width 100 height 42
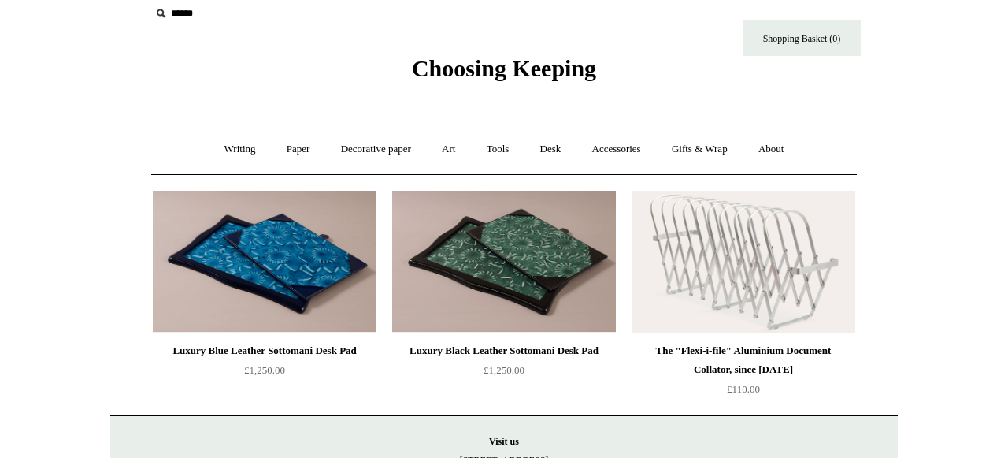
scroll to position [13, 0]
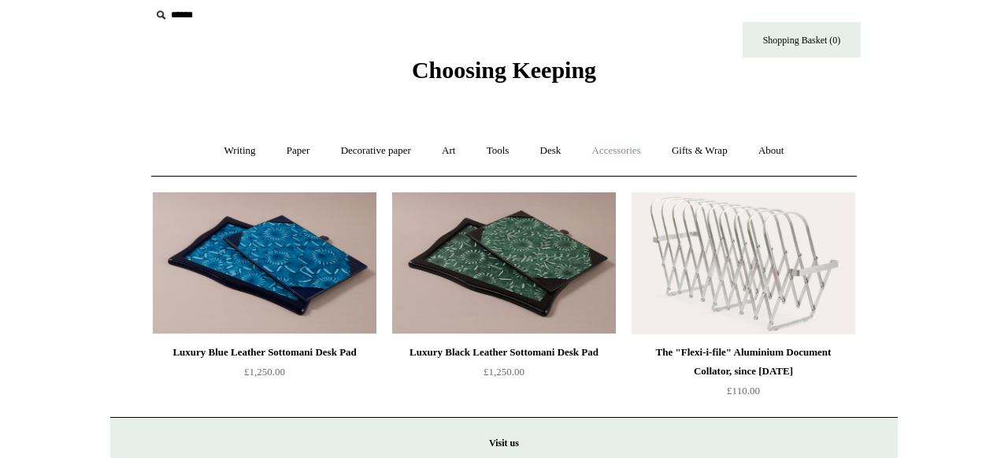
click at [627, 150] on link "Accessories +" at bounding box center [616, 151] width 77 height 42
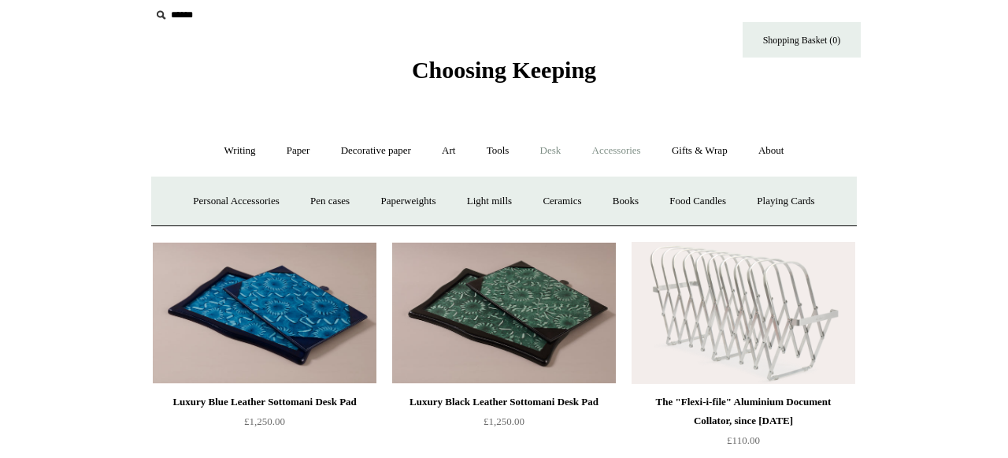
click at [554, 145] on link "Desk +" at bounding box center [551, 151] width 50 height 42
